Goal: Obtain resource: Obtain resource

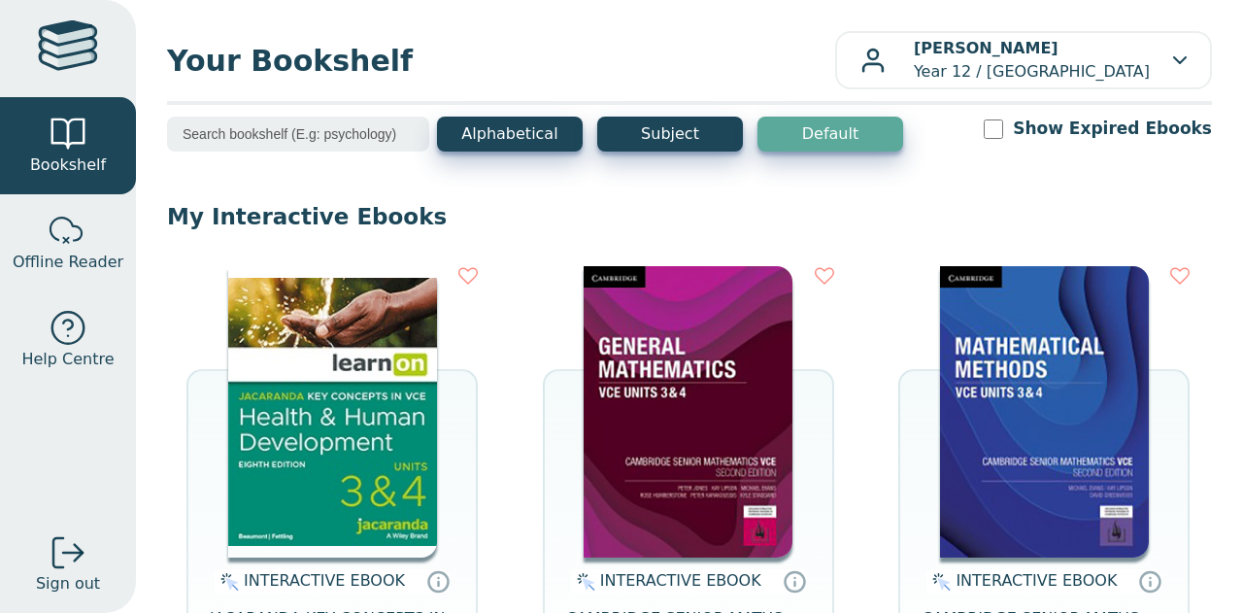
click at [391, 465] on img at bounding box center [332, 411] width 209 height 291
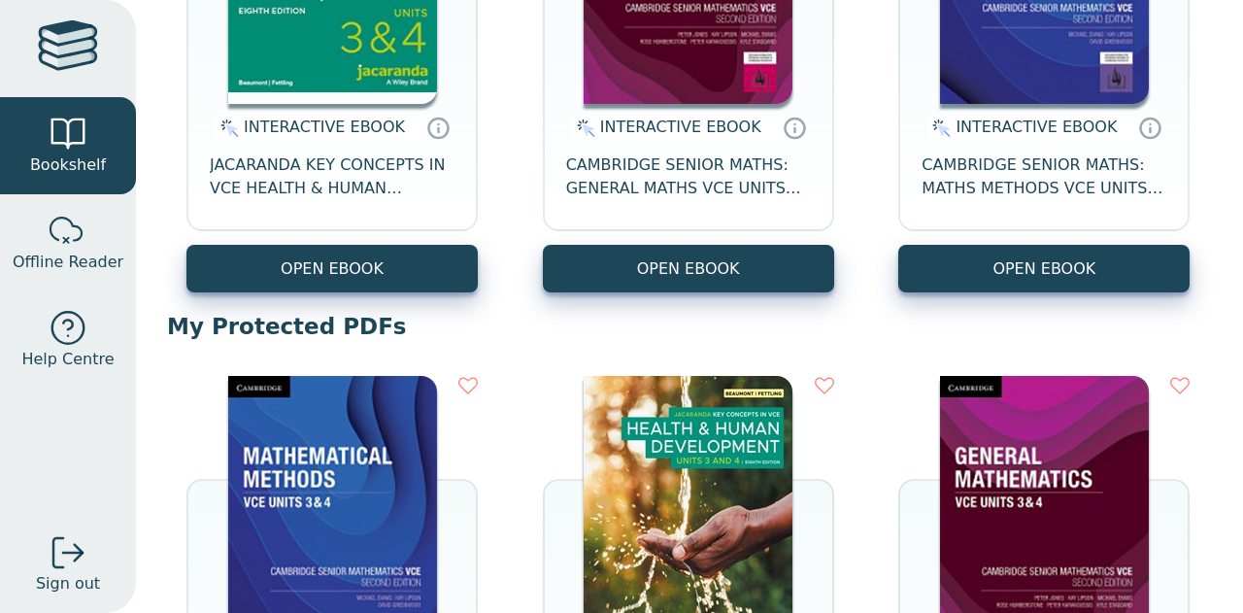
scroll to position [799, 0]
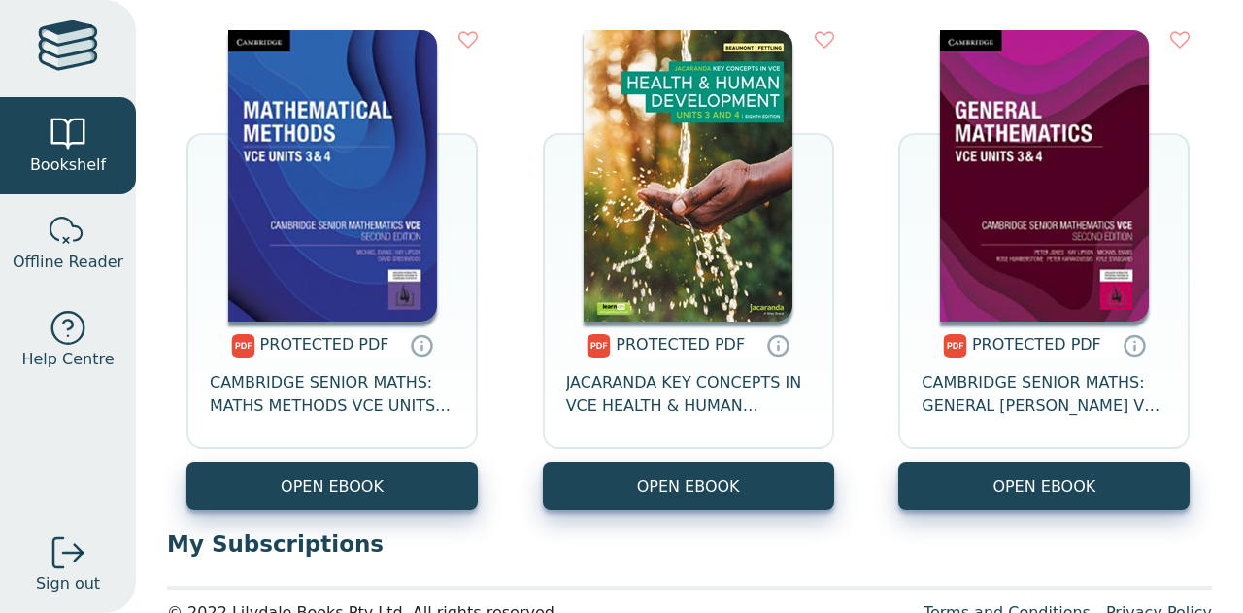
click at [621, 349] on span "PROTECTED PDF" at bounding box center [680, 344] width 129 height 18
click at [624, 374] on span "JACARANDA KEY CONCEPTS IN VCE HEALTH & HUMAN DEVELOPMENT UNITS 3&4 PRINT & LEAR…" at bounding box center [688, 394] width 245 height 47
click at [779, 350] on icon at bounding box center [779, 348] width 0 height 4
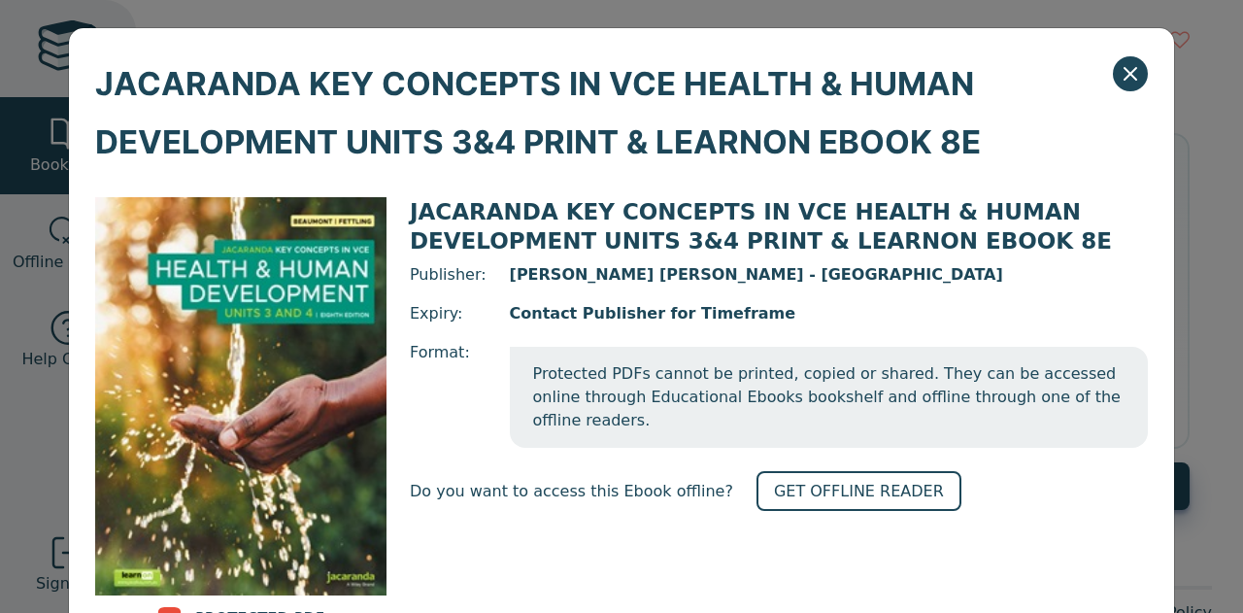
click at [805, 471] on link "GET OFFLINE READER" at bounding box center [858, 491] width 205 height 40
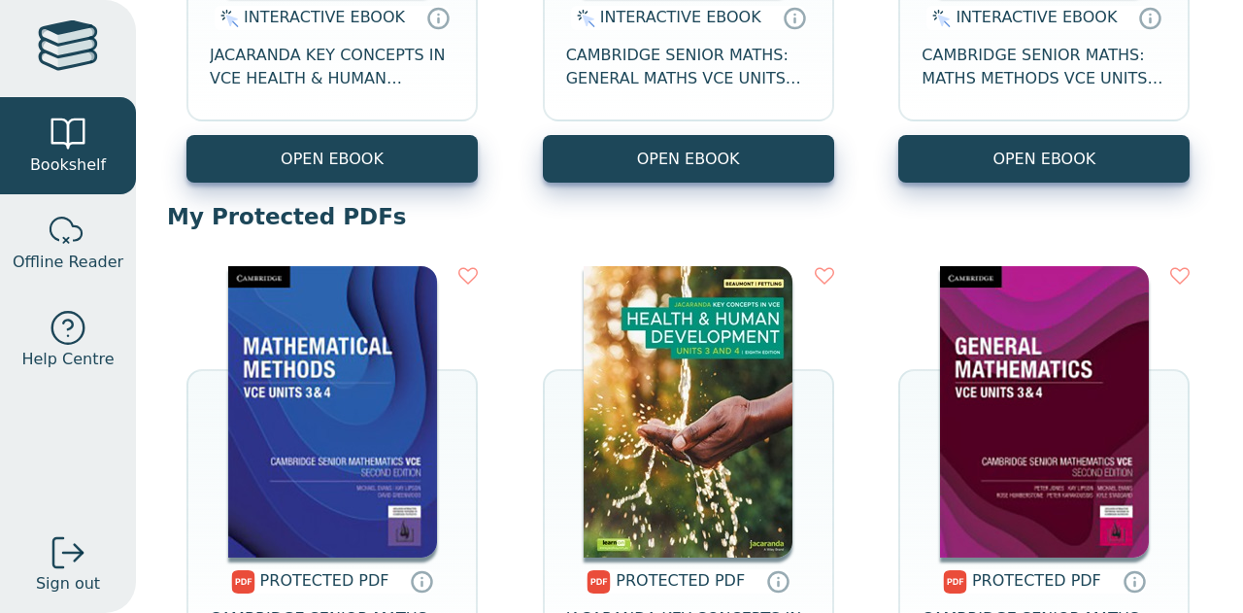
scroll to position [754, 0]
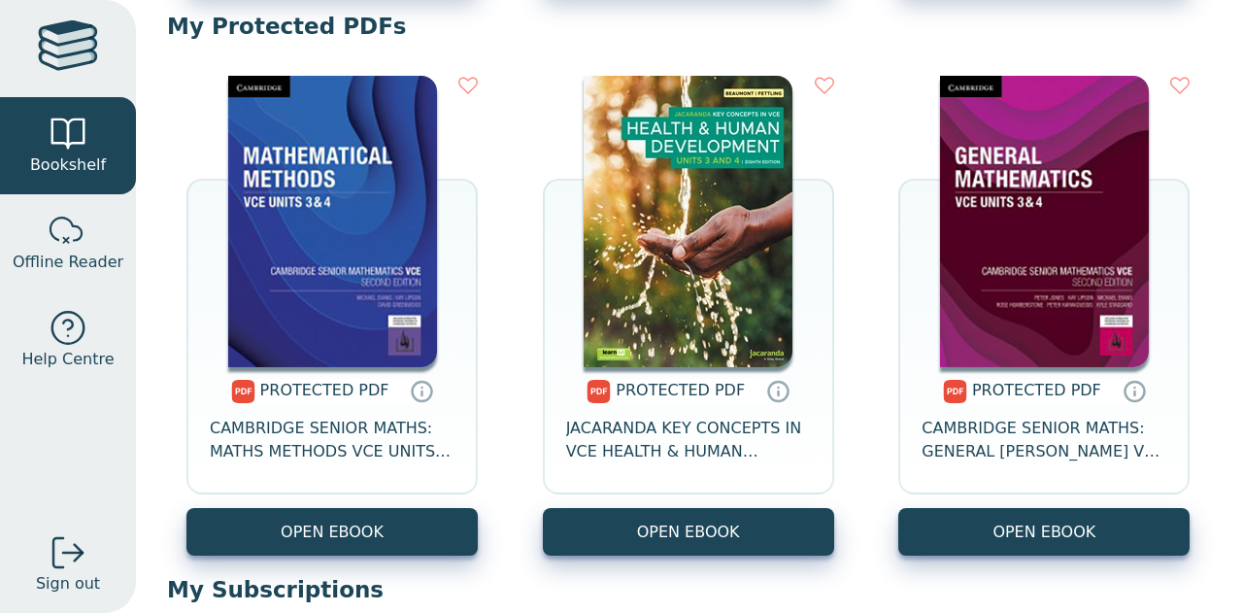
click at [637, 442] on span "JACARANDA KEY CONCEPTS IN VCE HEALTH & HUMAN DEVELOPMENT UNITS 3&4 PRINT & LEAR…" at bounding box center [688, 440] width 245 height 47
